Goal: Download file/media

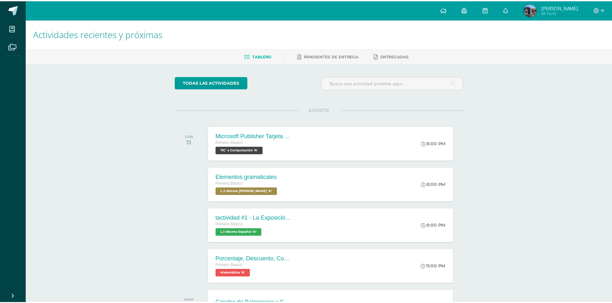
scroll to position [360, 0]
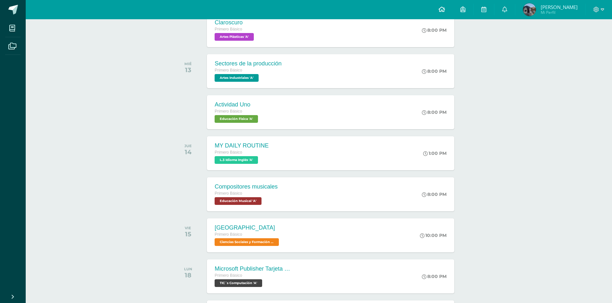
click at [448, 14] on link at bounding box center [442, 9] width 22 height 19
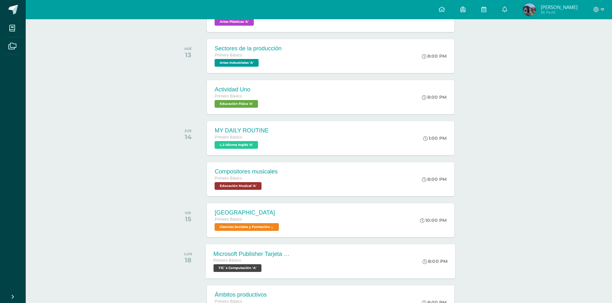
scroll to position [446, 0]
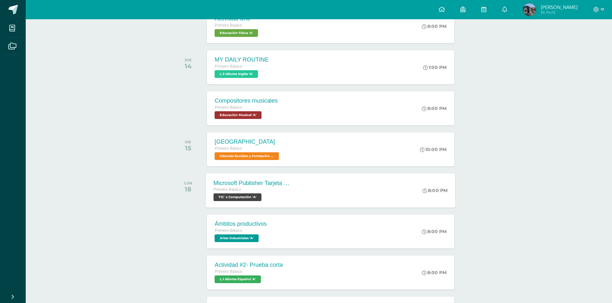
click at [274, 194] on div "Primero Básico TIC´s Computación 'A'" at bounding box center [253, 194] width 78 height 15
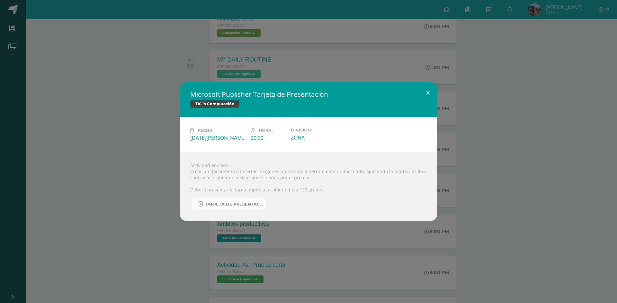
click at [255, 205] on span "TARJETA DE PRESENTACIÓN PRIMERO BÁSICO.pdf" at bounding box center [234, 204] width 58 height 5
click at [547, 101] on div "Microsoft Publisher Tarjeta de Presentación TIC´s Computación Fecha: [DATE][PER…" at bounding box center [308, 151] width 611 height 139
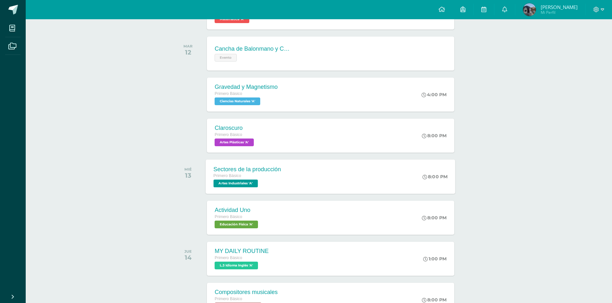
scroll to position [254, 0]
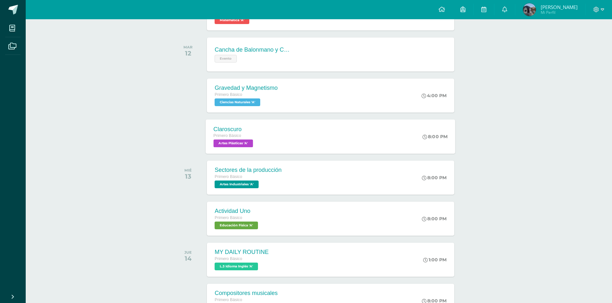
click at [272, 124] on div "Claroscuro Primero Básico Artes Plásticas 'A' 8:00 PM [GEOGRAPHIC_DATA] Artes P…" at bounding box center [331, 136] width 250 height 34
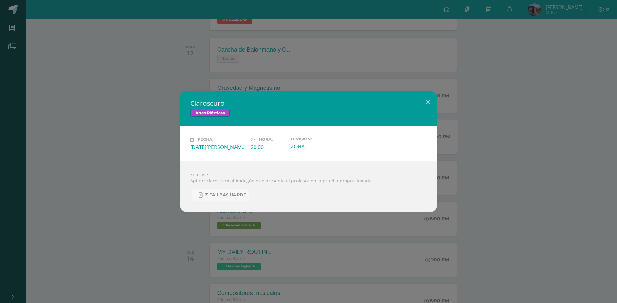
click at [536, 184] on div "Claroscuro Artes Plásticas Fecha: [DATE][PERSON_NAME] Hora: 20:00 División: ZONA" at bounding box center [308, 151] width 611 height 121
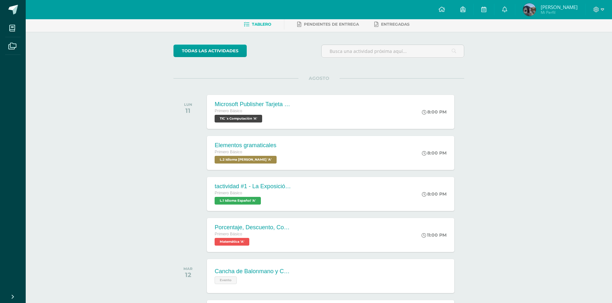
scroll to position [29, 0]
